Goal: Information Seeking & Learning: Learn about a topic

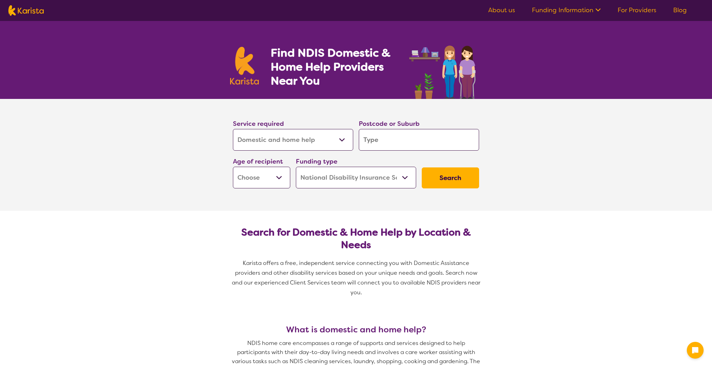
select select "Domestic and home help"
select select "NDIS"
select select "Domestic and home help"
select select "NDIS"
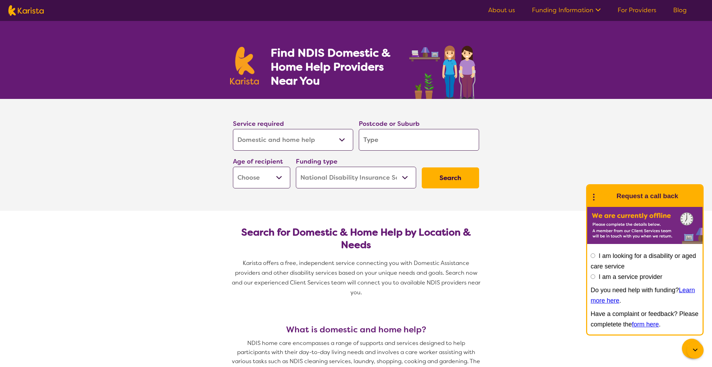
click at [310, 139] on select "Allied Health Assistant Assessment ([MEDICAL_DATA] or [MEDICAL_DATA]) Behaviour…" at bounding box center [293, 140] width 120 height 22
click at [496, 99] on section "Service required Allied Health Assistant Assessment ([MEDICAL_DATA] or [MEDICAL…" at bounding box center [356, 155] width 712 height 112
click at [331, 172] on select "Home Care Package (HCP) National Disability Insurance Scheme (NDIS) I don't know" at bounding box center [356, 178] width 120 height 22
click at [400, 141] on input "search" at bounding box center [419, 140] width 120 height 22
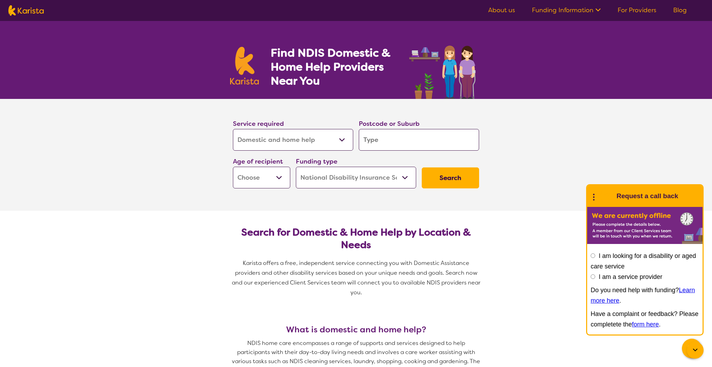
type input "2"
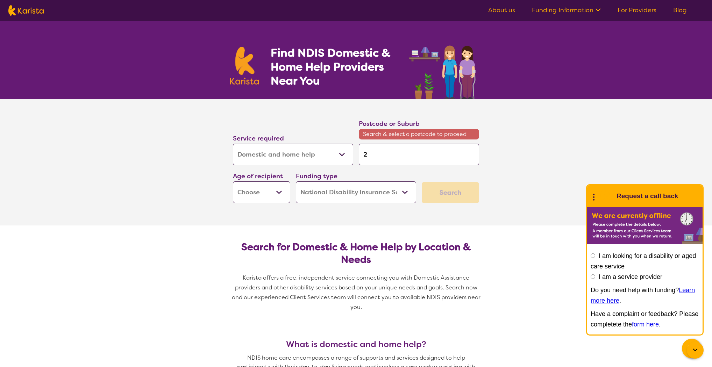
type input "23"
type input "234"
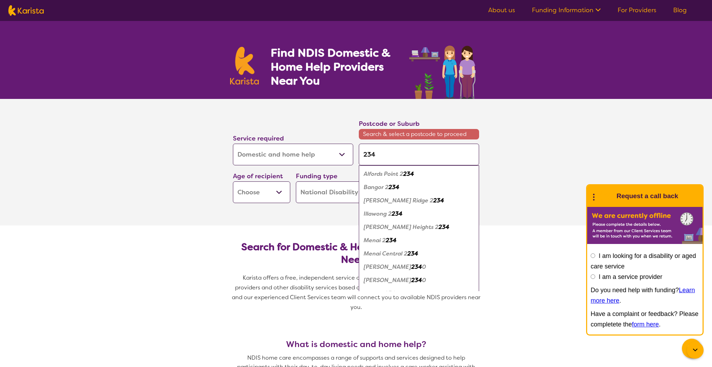
type input "2340"
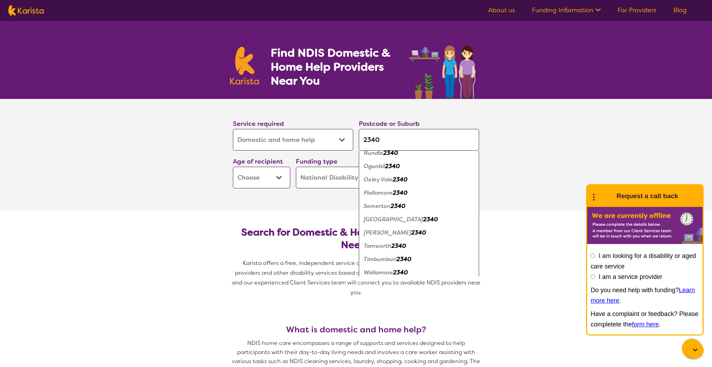
scroll to position [326, 0]
type input "2340"
click at [373, 244] on em "Tamworth" at bounding box center [378, 244] width 28 height 7
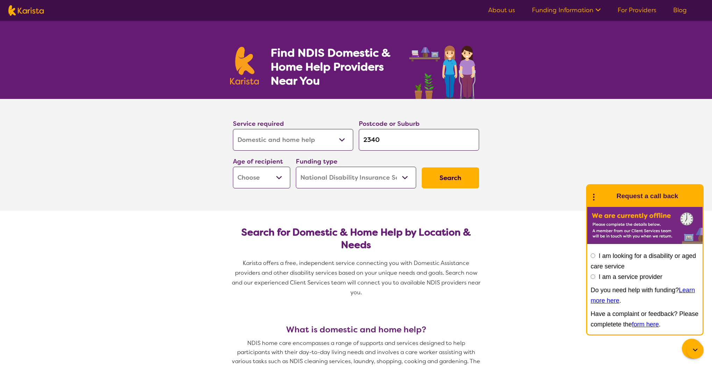
scroll to position [0, 0]
click at [461, 178] on button "Search" at bounding box center [450, 177] width 57 height 21
click at [294, 182] on div "Funding type Home Care Package (HCP) National Disability Insurance Scheme (NDIS…" at bounding box center [356, 172] width 126 height 38
click at [277, 179] on select "Early Childhood - 0 to 9 Child - 10 to 11 Adolescent - 12 to 17 Adult - 18 to 6…" at bounding box center [261, 178] width 57 height 22
select select "AS"
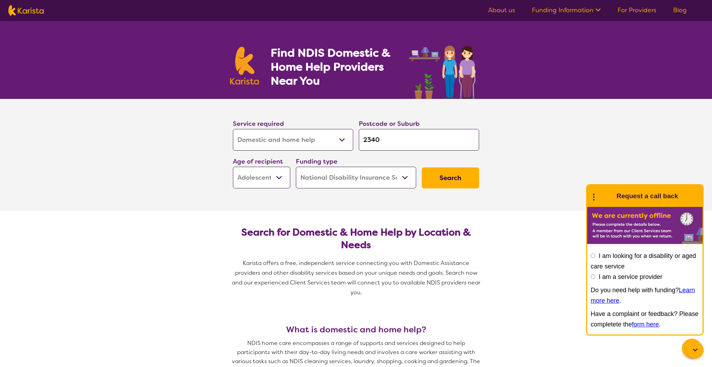
click at [233, 167] on select "Early Childhood - 0 to 9 Child - 10 to 11 Adolescent - 12 to 17 Adult - 18 to 6…" at bounding box center [261, 178] width 57 height 22
select select "AS"
click at [269, 178] on select "Early Childhood - 0 to 9 Child - 10 to 11 Adolescent - 12 to 17 Adult - 18 to 6…" at bounding box center [261, 178] width 57 height 22
select select "AD"
click at [233, 167] on select "Early Childhood - 0 to 9 Child - 10 to 11 Adolescent - 12 to 17 Adult - 18 to 6…" at bounding box center [261, 178] width 57 height 22
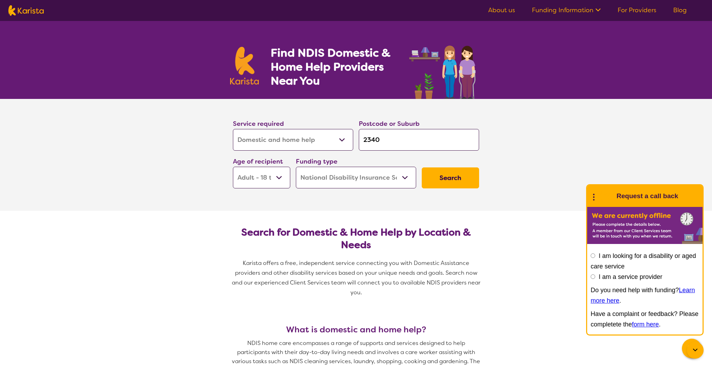
select select "AD"
click at [459, 177] on button "Search" at bounding box center [450, 177] width 57 height 21
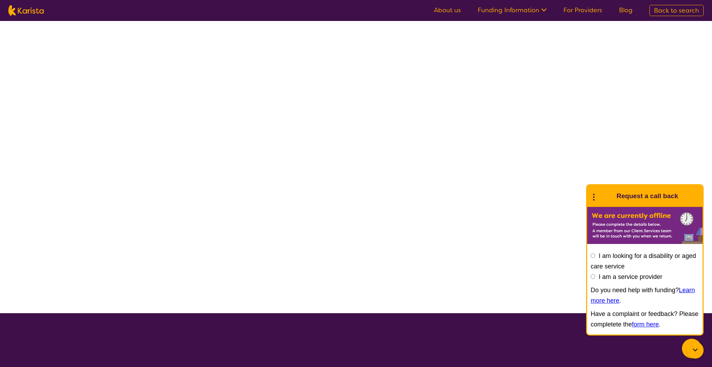
select select "NDIS"
select select "Domestic and home help"
select select "AD"
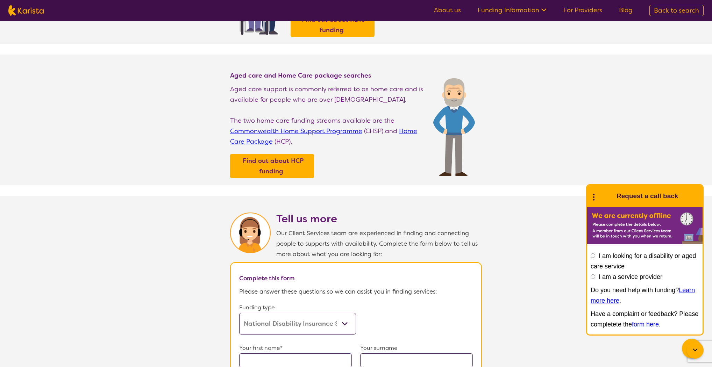
scroll to position [102, 0]
